Goal: Task Accomplishment & Management: Use online tool/utility

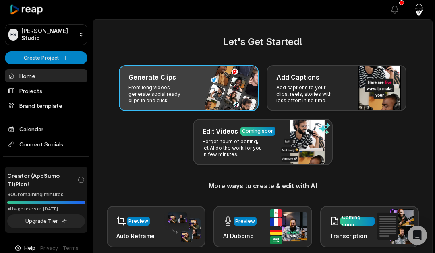
click at [209, 83] on div "Generate Clips From long videos generate social ready clips in one click." at bounding box center [189, 88] width 140 height 46
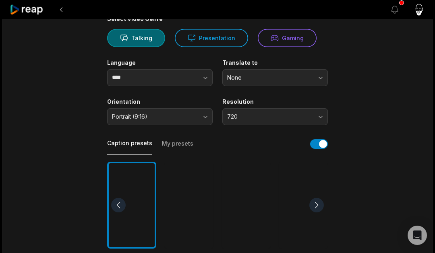
scroll to position [77, 0]
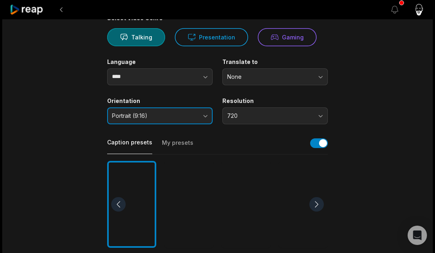
click at [207, 115] on button "Portrait (9:16)" at bounding box center [159, 115] width 105 height 17
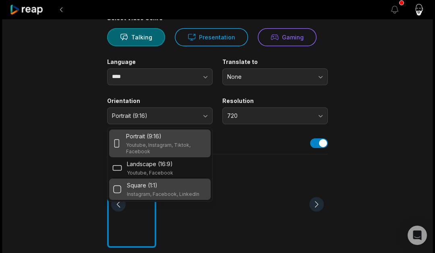
click at [179, 186] on div "Square (1:1)" at bounding box center [163, 185] width 72 height 8
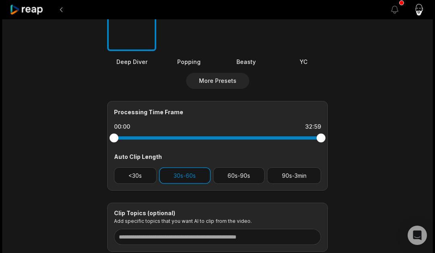
scroll to position [275, 0]
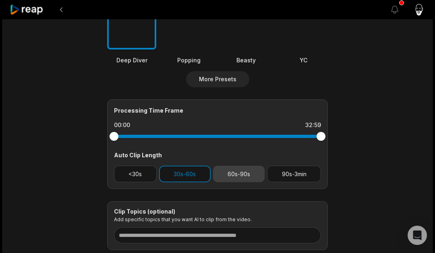
click at [242, 172] on button "60s-90s" at bounding box center [239, 174] width 52 height 17
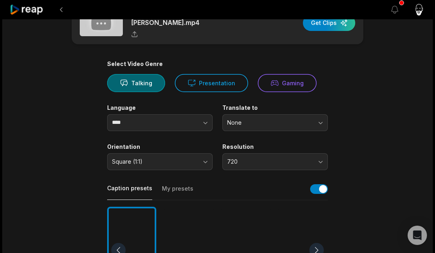
scroll to position [0, 0]
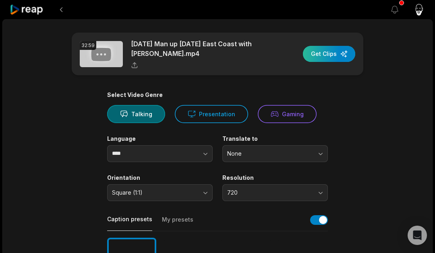
click at [322, 49] on div "button" at bounding box center [329, 54] width 52 height 16
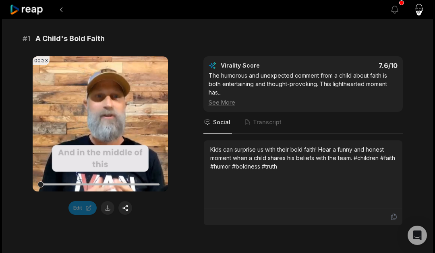
scroll to position [135, 0]
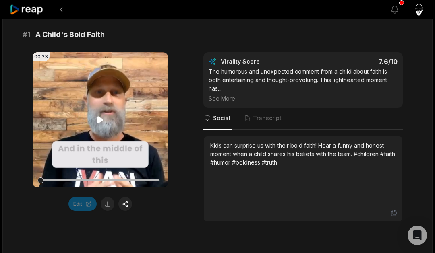
click at [99, 116] on icon at bounding box center [100, 120] width 10 height 10
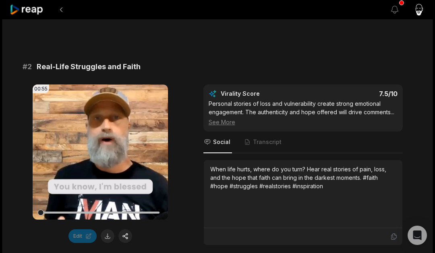
scroll to position [345, 0]
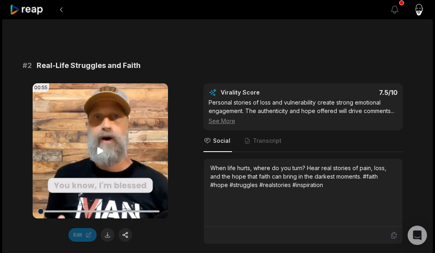
click at [99, 151] on icon at bounding box center [100, 151] width 6 height 7
click at [104, 153] on icon at bounding box center [100, 151] width 10 height 10
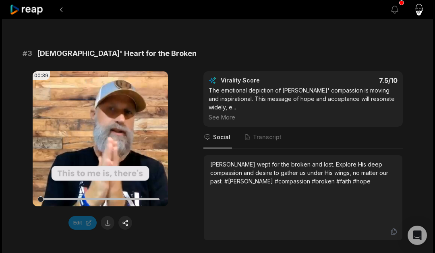
scroll to position [591, 0]
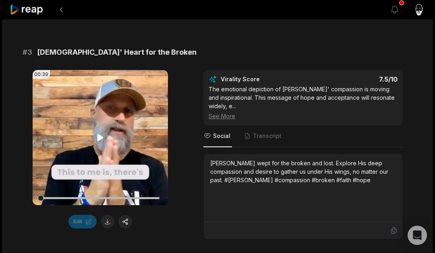
click at [99, 136] on icon at bounding box center [100, 137] width 6 height 7
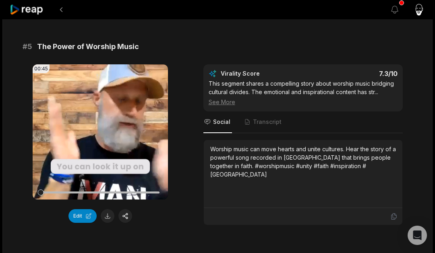
scroll to position [1009, 0]
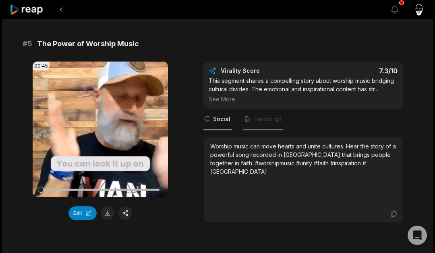
click at [263, 120] on span "Transcript" at bounding box center [267, 119] width 29 height 8
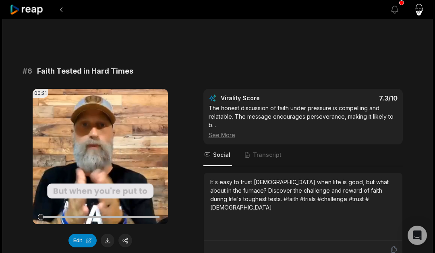
scroll to position [1219, 0]
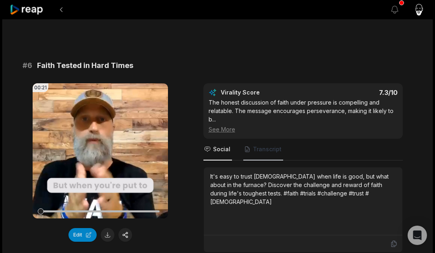
click at [259, 153] on span "Transcript" at bounding box center [267, 149] width 29 height 8
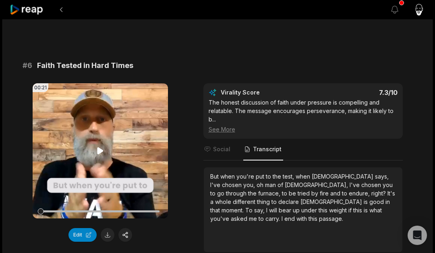
click at [98, 153] on icon at bounding box center [100, 150] width 6 height 7
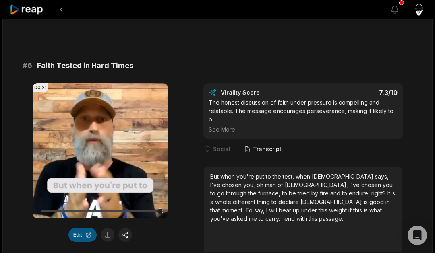
click at [83, 235] on button "Edit" at bounding box center [82, 235] width 28 height 14
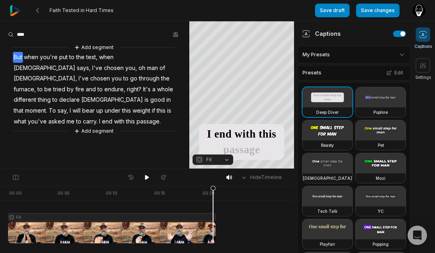
click at [213, 215] on div at bounding box center [111, 215] width 207 height 58
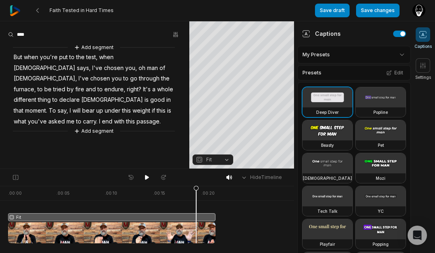
drag, startPoint x: 214, startPoint y: 190, endPoint x: 196, endPoint y: 191, distance: 17.7
click at [196, 191] on icon at bounding box center [196, 215] width 6 height 58
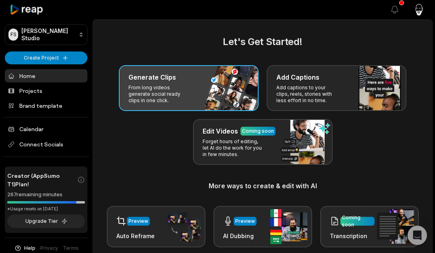
click at [179, 76] on div "Generate Clips" at bounding box center [188, 77] width 120 height 10
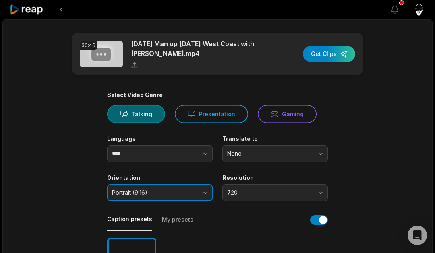
click at [187, 191] on span "Portrait (9:16)" at bounding box center [154, 192] width 85 height 7
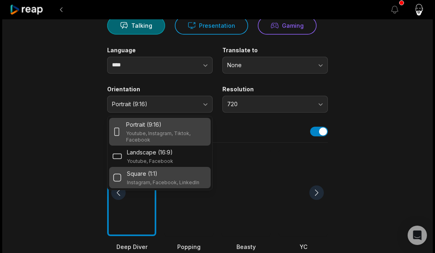
scroll to position [90, 0]
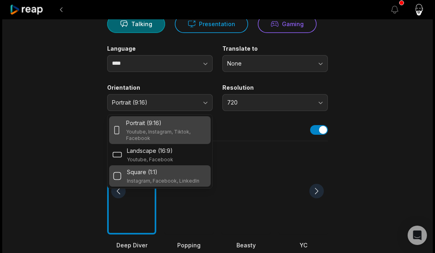
click at [160, 173] on div "Square (1:1)" at bounding box center [163, 172] width 72 height 8
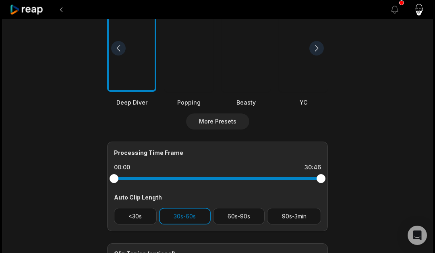
scroll to position [239, 0]
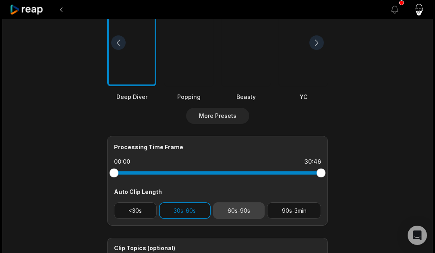
click at [233, 213] on button "60s-90s" at bounding box center [239, 210] width 52 height 17
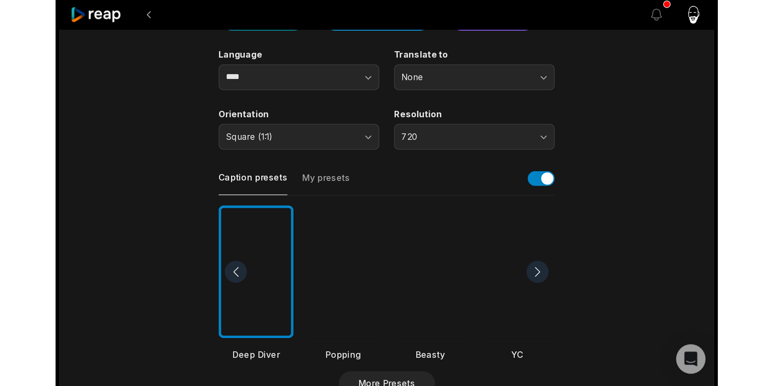
scroll to position [0, 0]
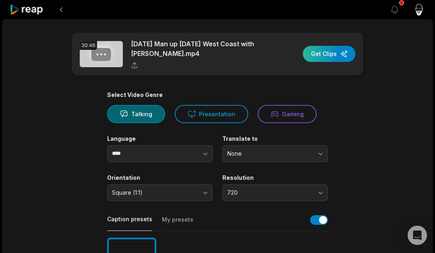
click at [337, 52] on div "button" at bounding box center [329, 54] width 52 height 16
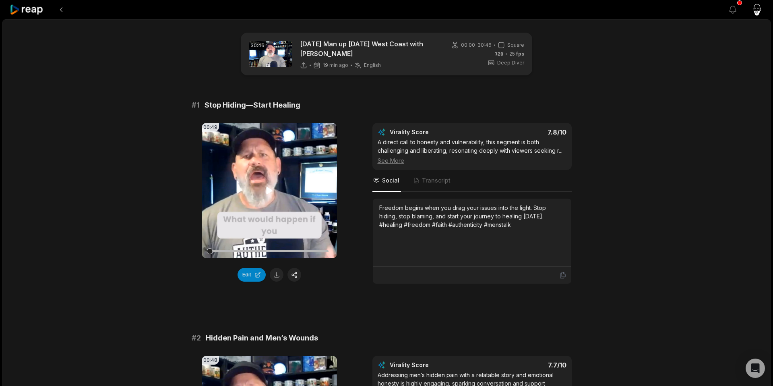
click at [260, 196] on video "Your browser does not support mp4 format." at bounding box center [269, 190] width 135 height 135
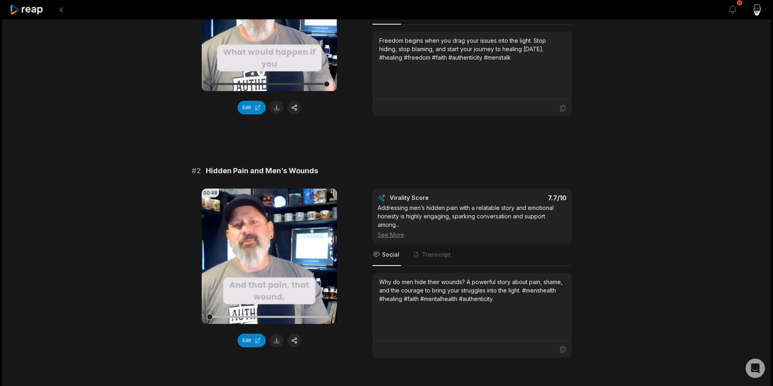
scroll to position [169, 0]
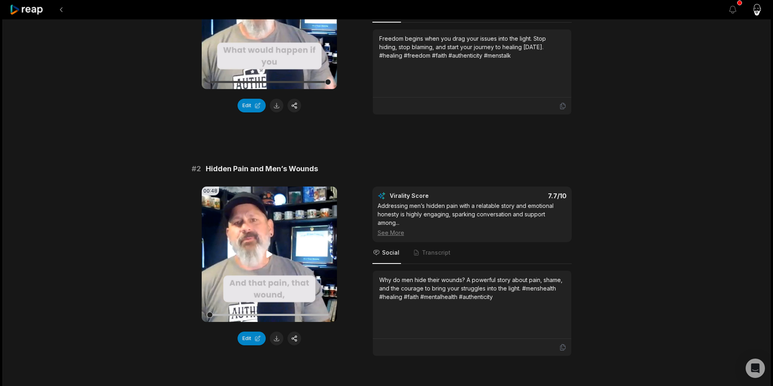
click at [263, 253] on video "Your browser does not support mp4 format." at bounding box center [269, 253] width 135 height 135
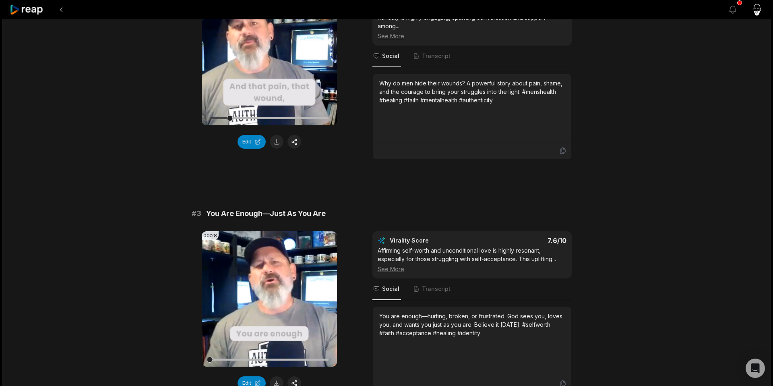
scroll to position [388, 0]
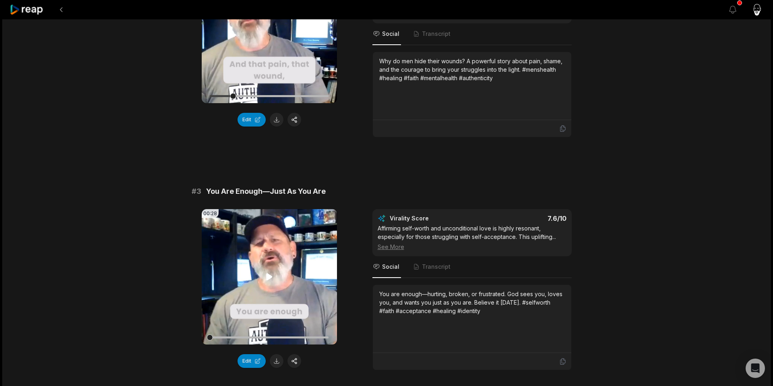
click at [271, 253] on icon at bounding box center [269, 277] width 10 height 10
click at [271, 253] on icon at bounding box center [269, 276] width 6 height 7
click at [434, 253] on span "Transcript" at bounding box center [436, 266] width 29 height 8
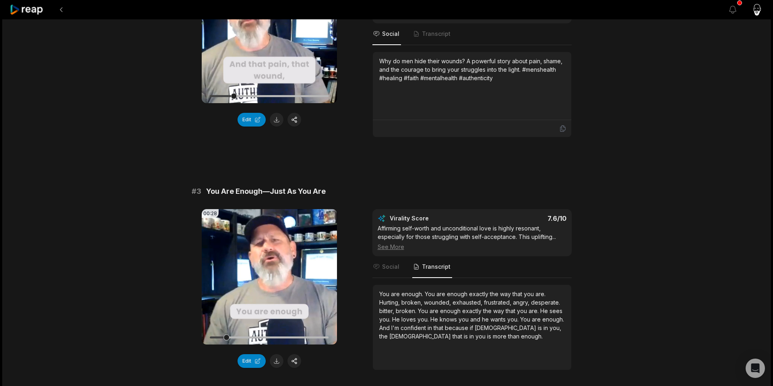
drag, startPoint x: 298, startPoint y: 338, endPoint x: 225, endPoint y: 336, distance: 73.7
click at [225, 253] on div at bounding box center [226, 337] width 6 height 6
click at [251, 253] on button "Edit" at bounding box center [251, 361] width 28 height 14
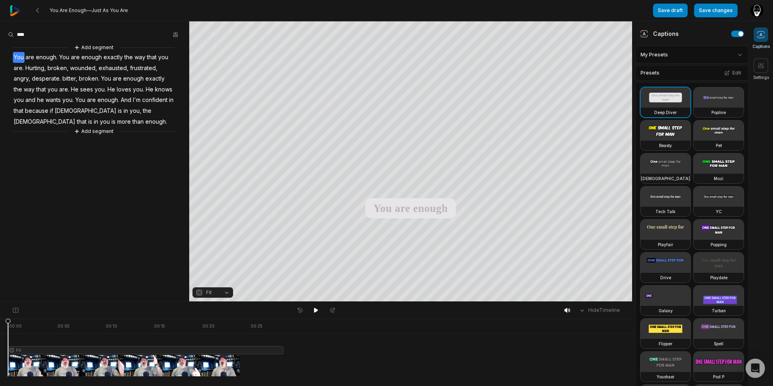
click at [46, 79] on span "desperate." at bounding box center [46, 78] width 31 height 11
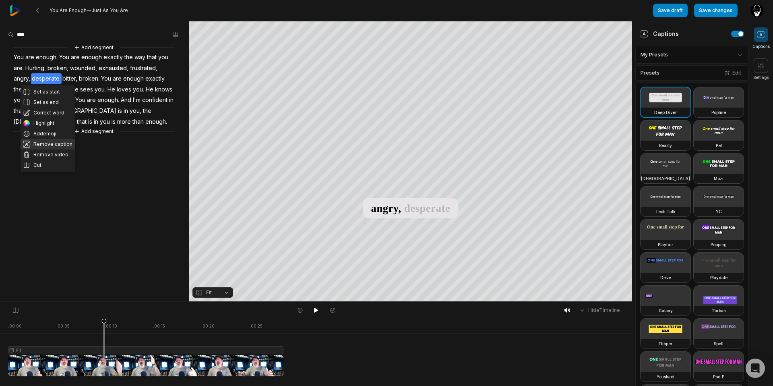
click at [45, 143] on button "Remove caption" at bounding box center [48, 144] width 54 height 10
click at [314, 253] on icon at bounding box center [316, 309] width 4 height 5
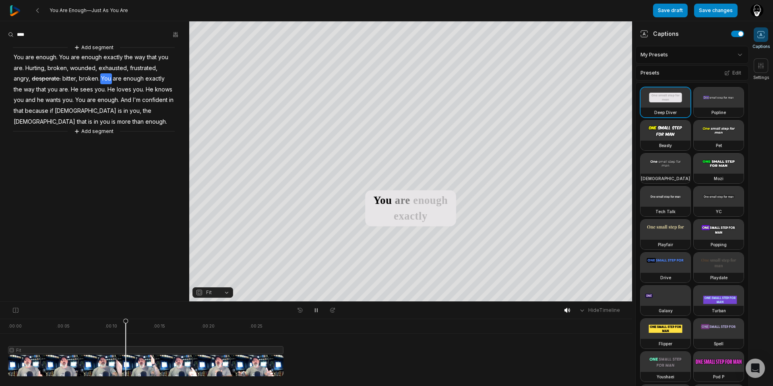
click at [23, 58] on span "You" at bounding box center [19, 57] width 12 height 11
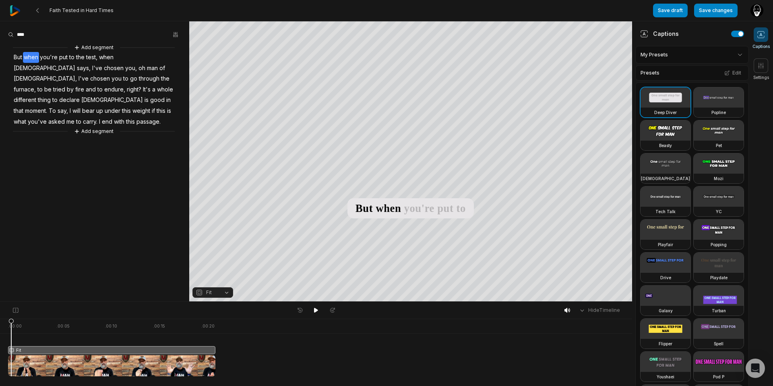
click at [11, 350] on div at bounding box center [111, 347] width 207 height 58
click at [177, 349] on div at bounding box center [111, 347] width 207 height 58
click at [196, 349] on div at bounding box center [111, 347] width 207 height 58
drag, startPoint x: 213, startPoint y: 351, endPoint x: 159, endPoint y: 351, distance: 53.5
click at [159, 351] on icon at bounding box center [159, 348] width 5 height 61
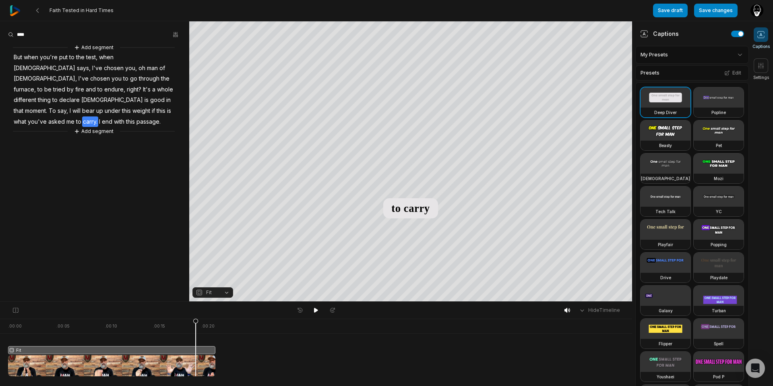
drag, startPoint x: 215, startPoint y: 360, endPoint x: 196, endPoint y: 361, distance: 18.9
click at [196, 361] on div at bounding box center [111, 347] width 207 height 58
click at [583, 311] on icon at bounding box center [581, 309] width 7 height 7
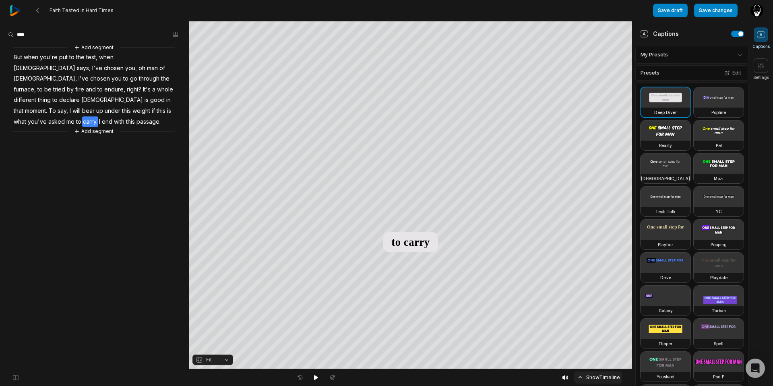
click at [580, 374] on icon at bounding box center [579, 376] width 7 height 7
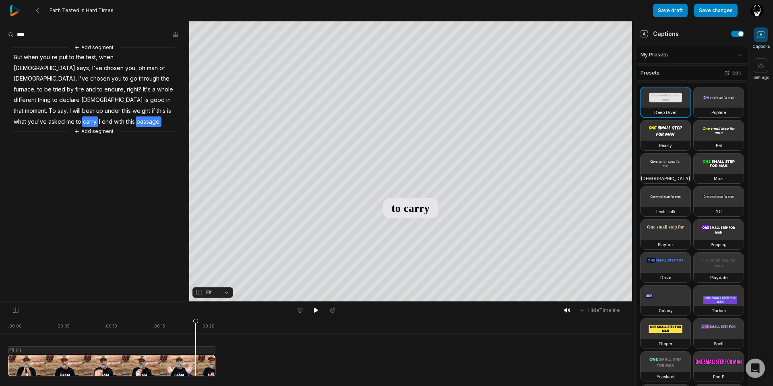
click at [130, 108] on div "Add segment But when you're put to the test, when God says, I've chosen you, oh…" at bounding box center [94, 89] width 189 height 93
click at [82, 116] on span "carry." at bounding box center [90, 121] width 16 height 11
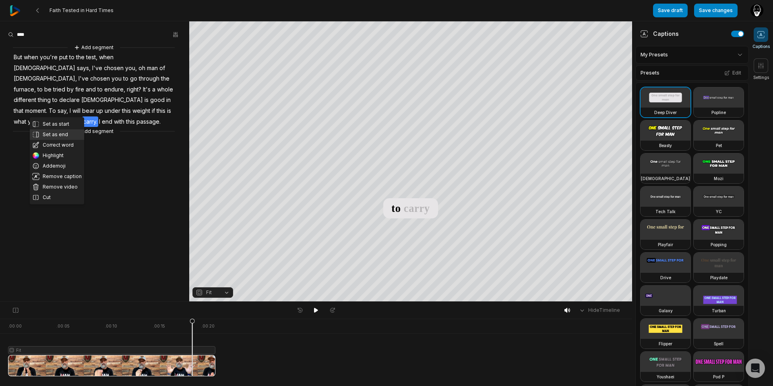
click at [56, 132] on button "Set as end" at bounding box center [57, 134] width 54 height 10
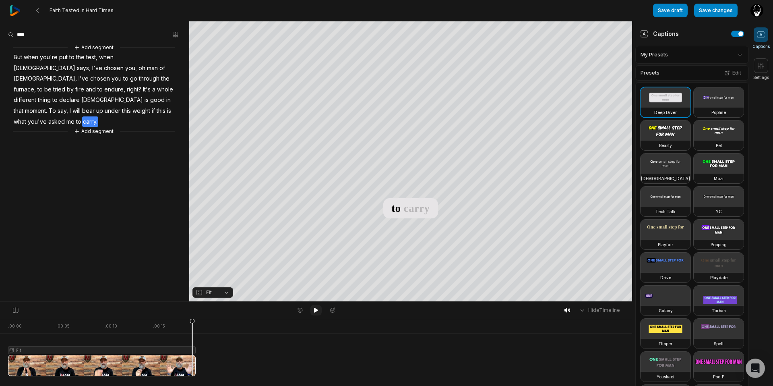
click at [317, 311] on icon at bounding box center [316, 310] width 6 height 6
click at [316, 312] on icon at bounding box center [316, 310] width 6 height 6
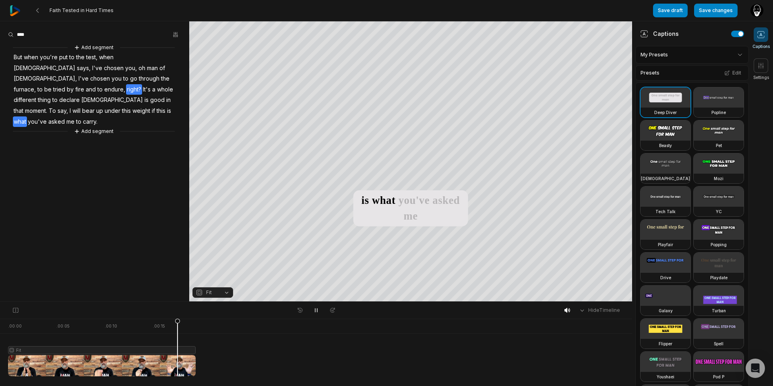
click at [128, 84] on span "right?" at bounding box center [134, 89] width 16 height 11
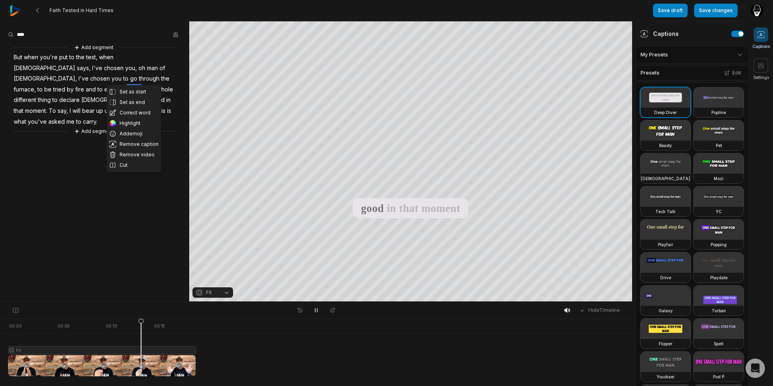
click at [113, 84] on span "endure," at bounding box center [114, 89] width 23 height 11
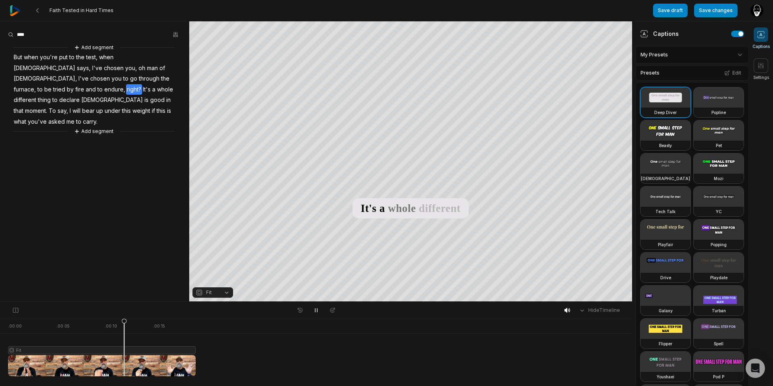
click at [130, 84] on span "right?" at bounding box center [134, 89] width 16 height 11
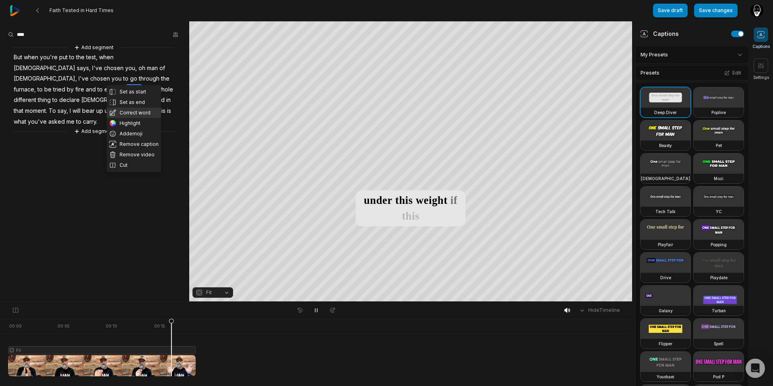
click at [134, 110] on button "Correct word" at bounding box center [134, 112] width 54 height 10
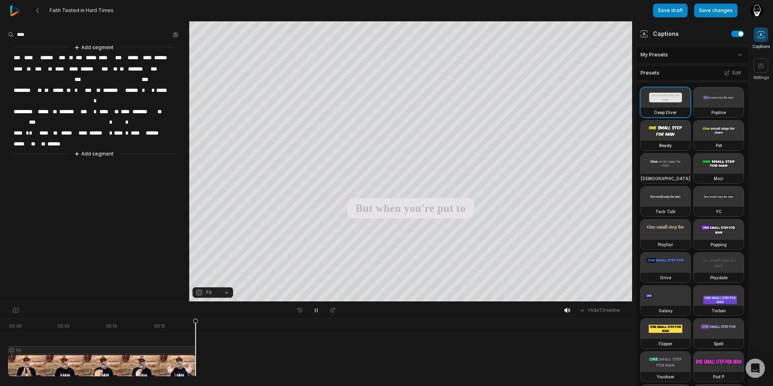
click at [140, 85] on span "******" at bounding box center [132, 90] width 17 height 11
click at [119, 85] on span "*******" at bounding box center [113, 90] width 22 height 11
click at [123, 85] on span "*******" at bounding box center [113, 90] width 22 height 11
click at [315, 313] on icon at bounding box center [316, 310] width 6 height 6
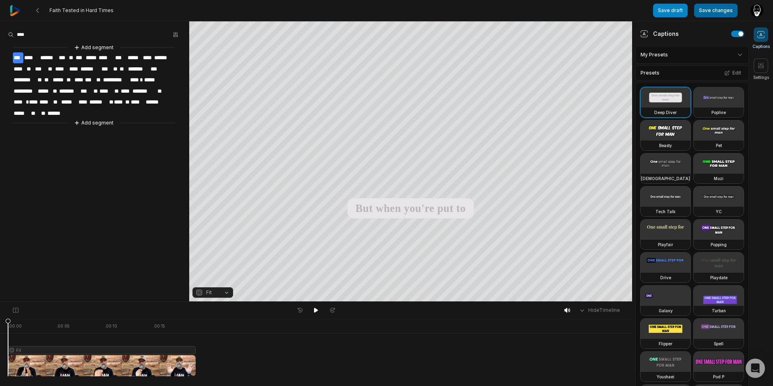
click at [719, 12] on button "Save changes" at bounding box center [715, 11] width 43 height 14
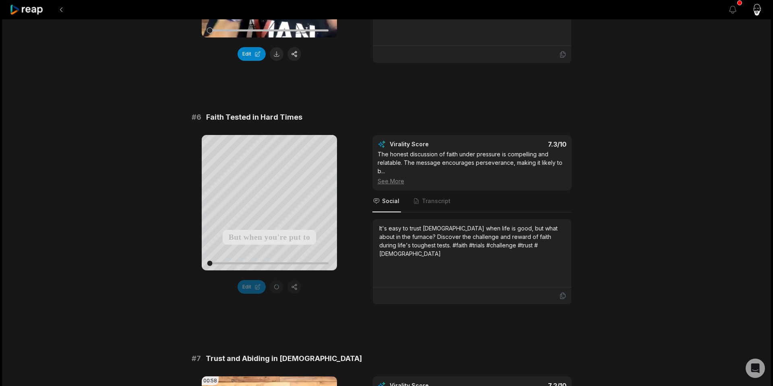
scroll to position [1168, 0]
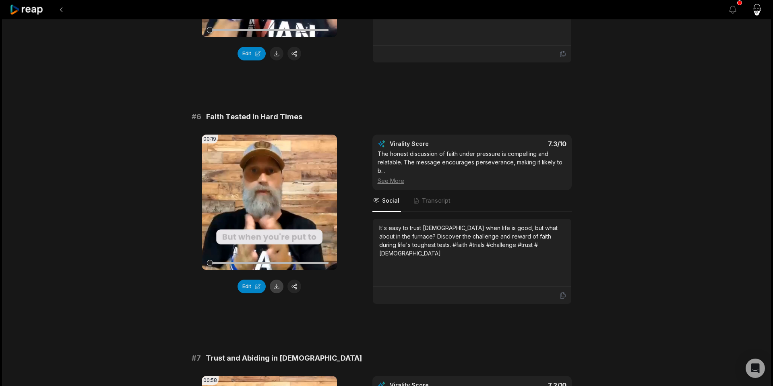
click at [279, 283] on button at bounding box center [277, 286] width 14 height 14
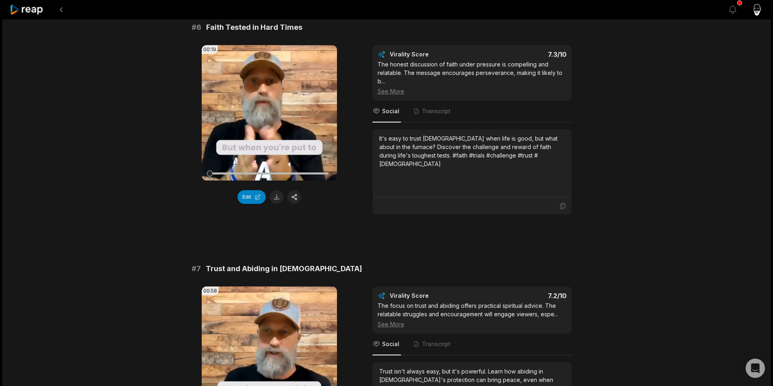
scroll to position [1258, 0]
click at [435, 108] on span "Transcript" at bounding box center [436, 111] width 29 height 8
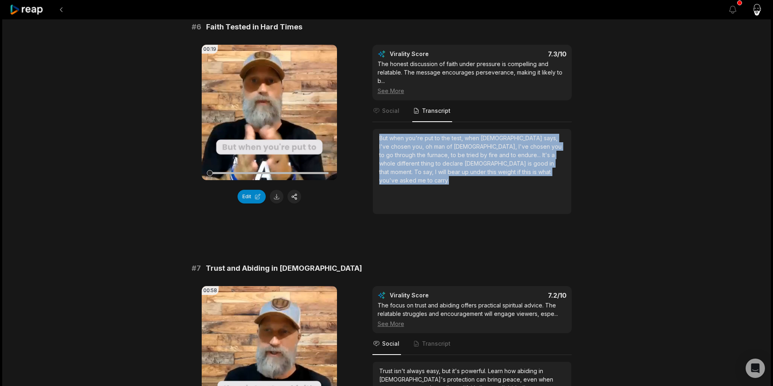
drag, startPoint x: 460, startPoint y: 175, endPoint x: 370, endPoint y: 141, distance: 96.1
click at [370, 141] on div "00:19 Your browser does not support mp4 format. Edit Virality Score 7.3 /10 The…" at bounding box center [387, 129] width 390 height 169
copy div "But when you're put to the test, when [DEMOGRAPHIC_DATA] says, I've chosen you,…"
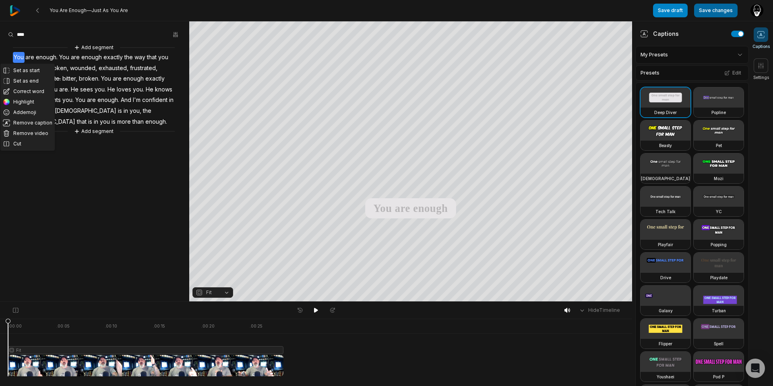
click at [708, 14] on button "Save changes" at bounding box center [715, 11] width 43 height 14
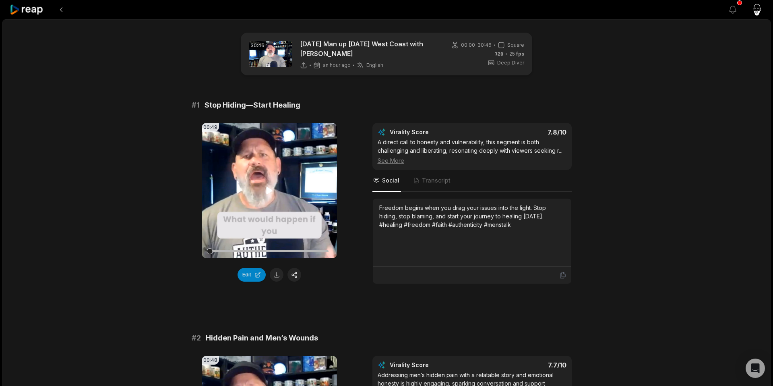
click at [258, 196] on video "Your browser does not support mp4 format." at bounding box center [269, 190] width 135 height 135
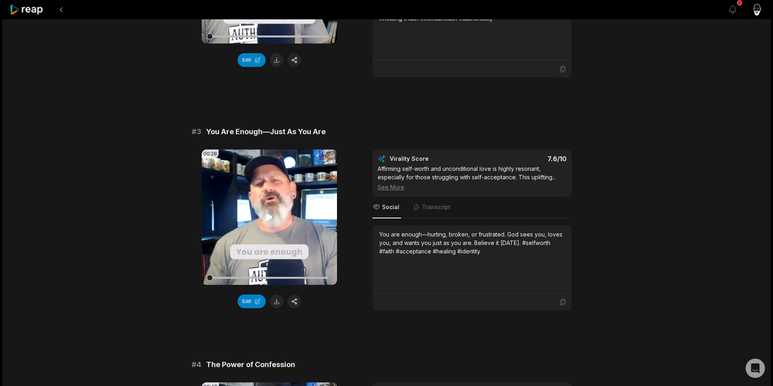
click at [266, 210] on video "Your browser does not support mp4 format." at bounding box center [269, 216] width 135 height 135
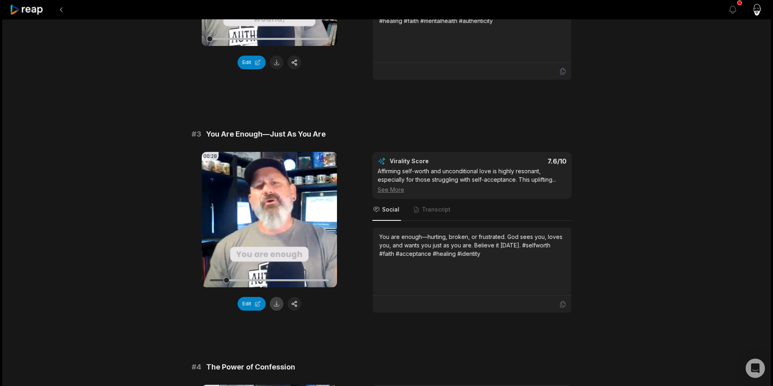
click at [276, 304] on button at bounding box center [277, 304] width 14 height 14
click at [430, 212] on span "Transcript" at bounding box center [436, 209] width 29 height 8
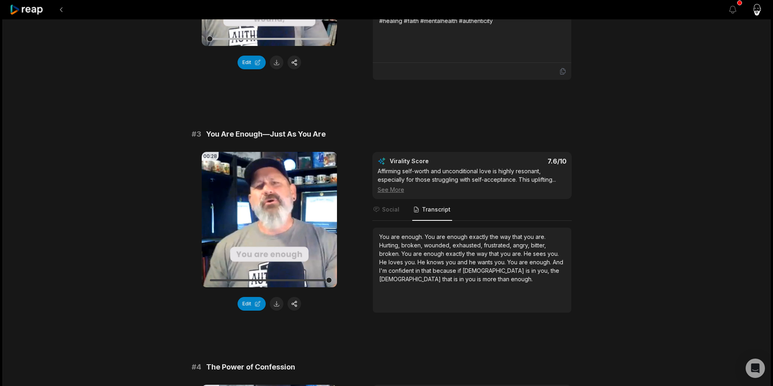
click at [438, 251] on span "enough" at bounding box center [434, 253] width 22 height 7
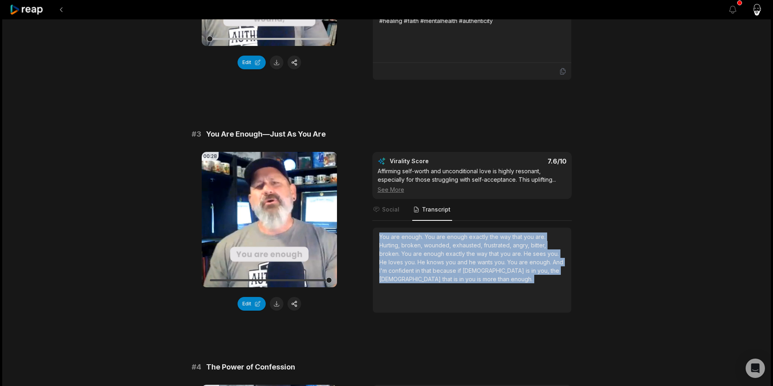
click at [438, 251] on span "enough" at bounding box center [434, 253] width 22 height 7
copy div "You are enough. You are enough exactly the way that you are. [PERSON_NAME], bro…"
click at [276, 302] on button at bounding box center [277, 304] width 14 height 14
